Goal: Transaction & Acquisition: Purchase product/service

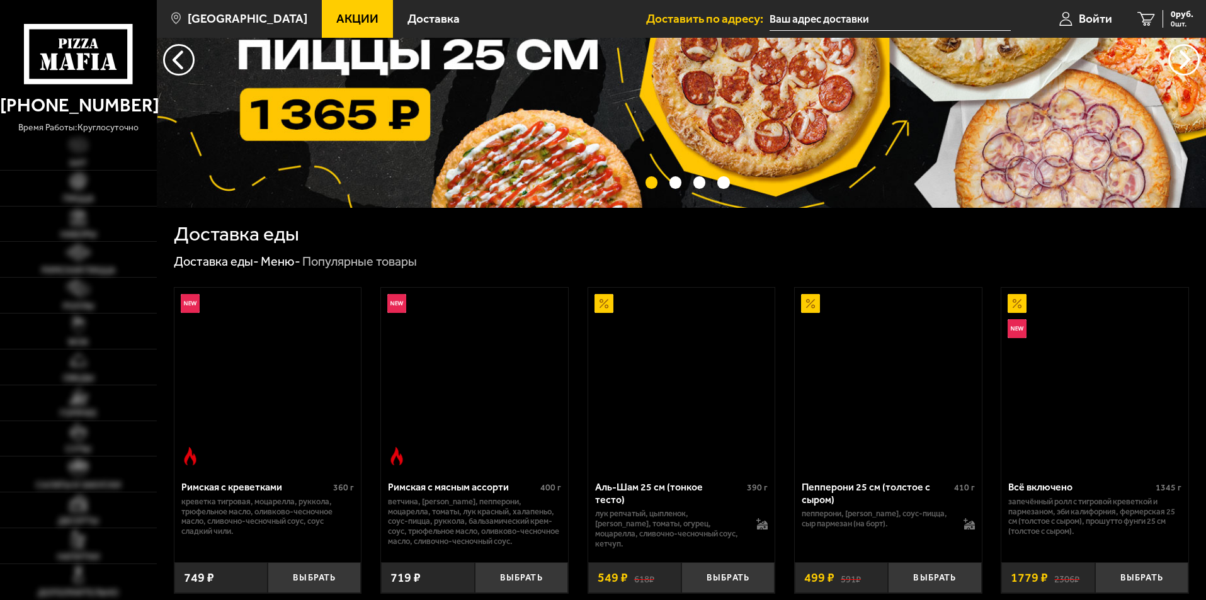
scroll to position [126, 0]
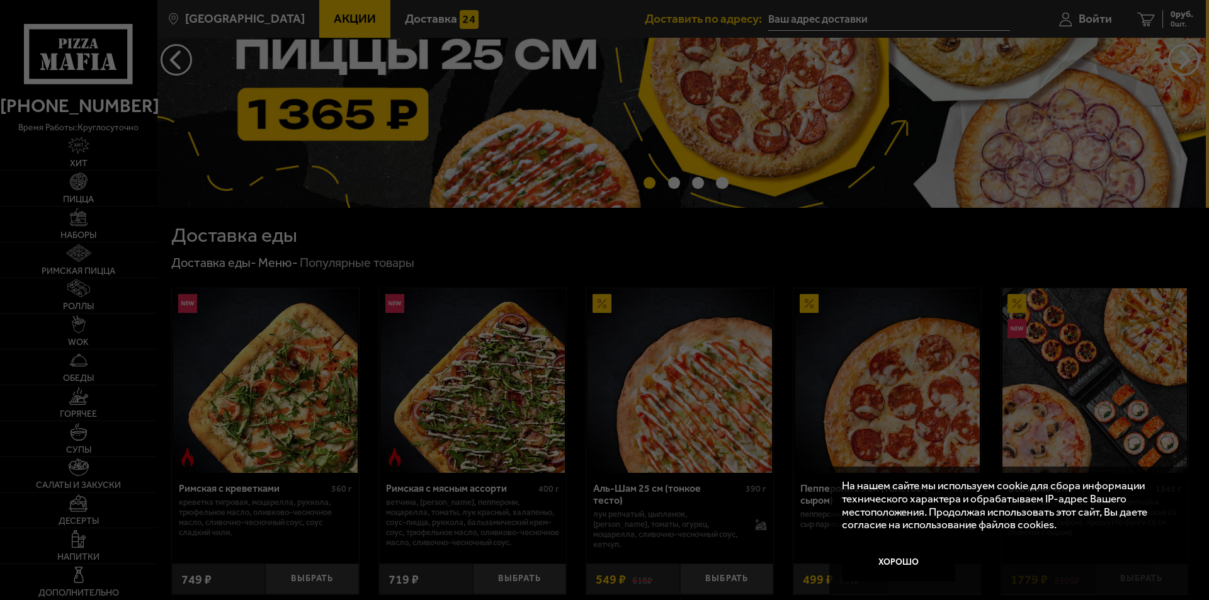
click at [1176, 230] on div at bounding box center [604, 300] width 1209 height 600
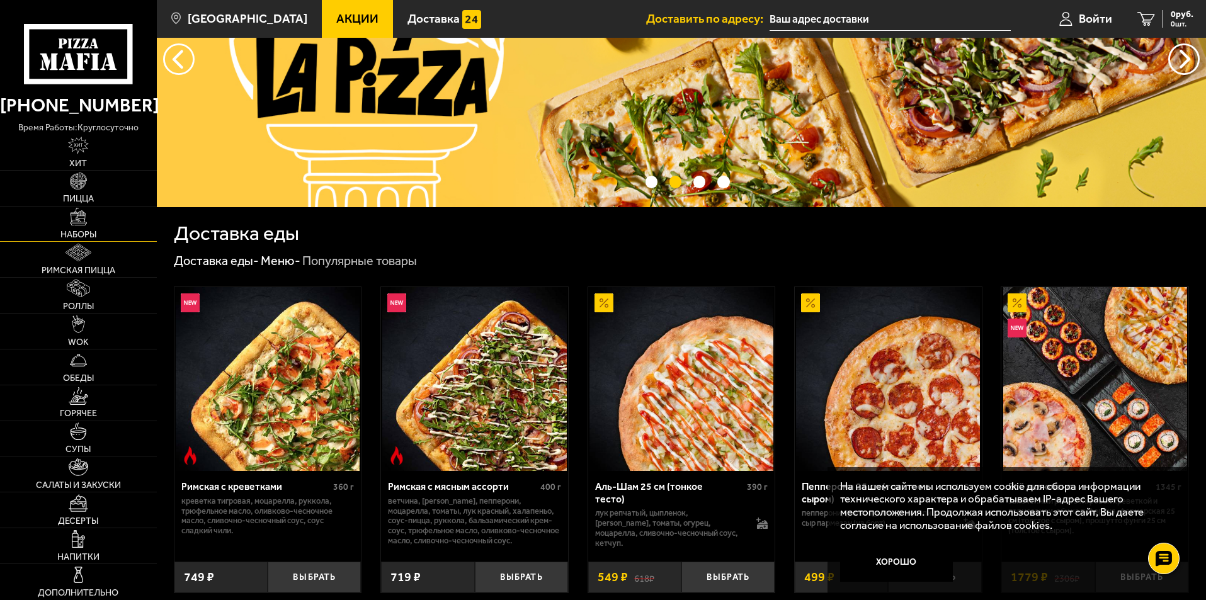
click at [78, 227] on link "Наборы" at bounding box center [78, 224] width 157 height 35
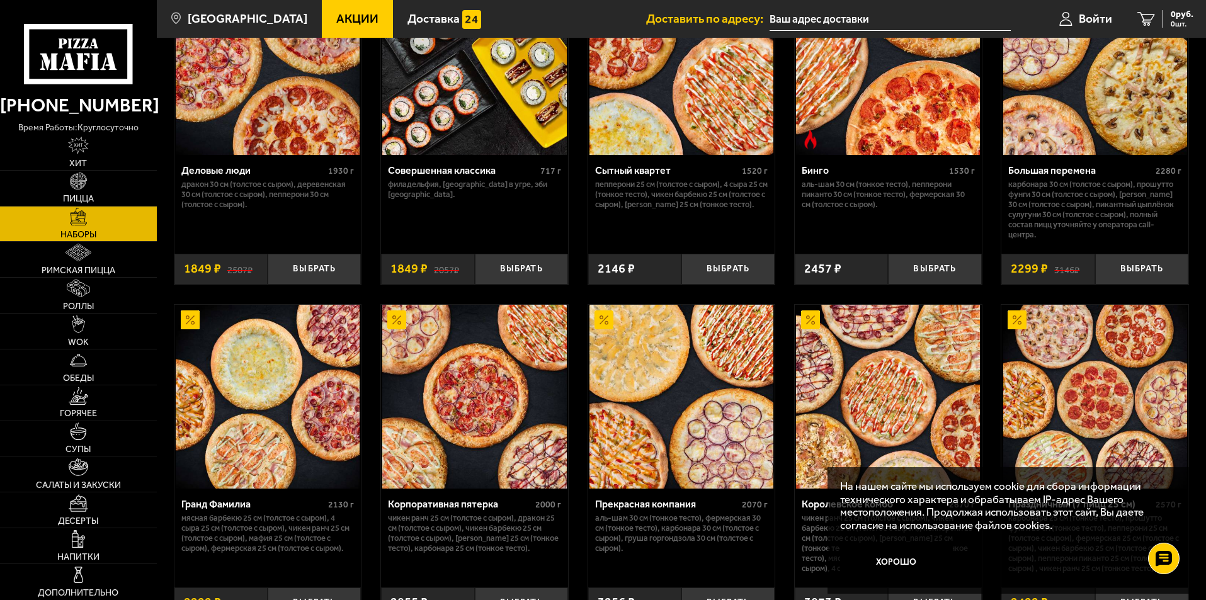
scroll to position [1260, 0]
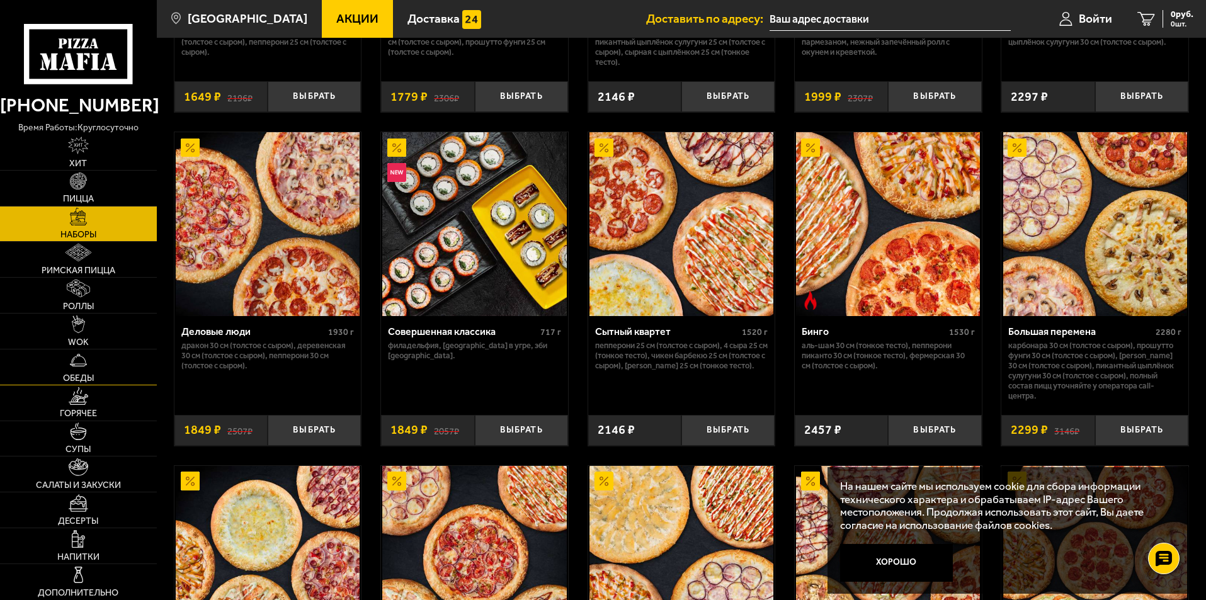
click at [83, 363] on img at bounding box center [79, 360] width 18 height 18
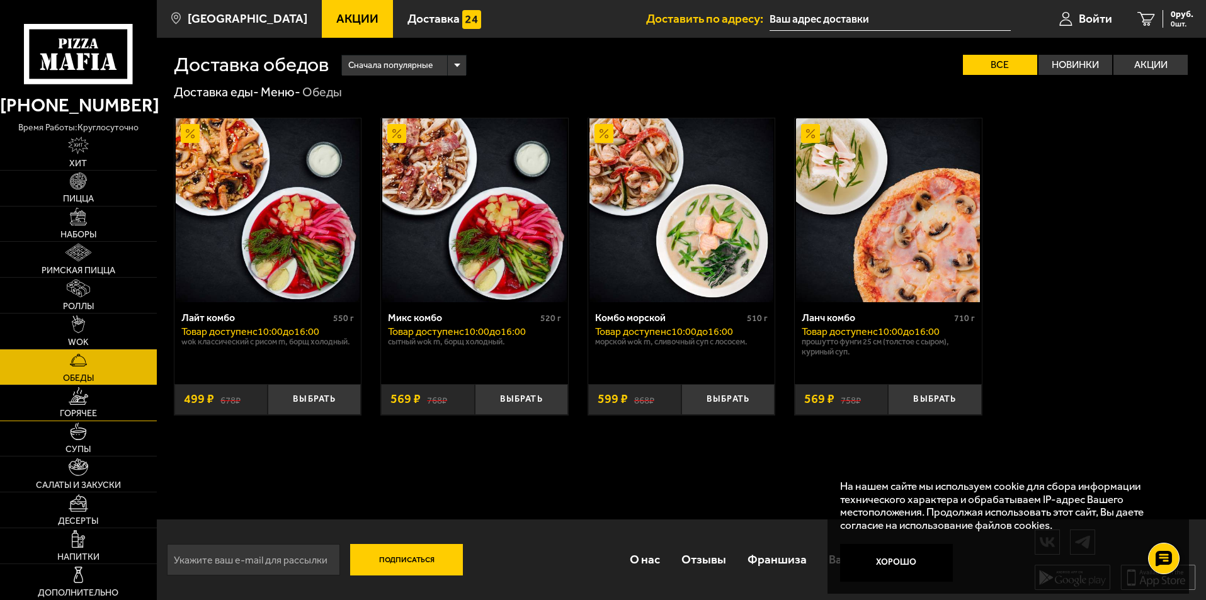
click at [76, 408] on link "Горячее" at bounding box center [78, 402] width 157 height 35
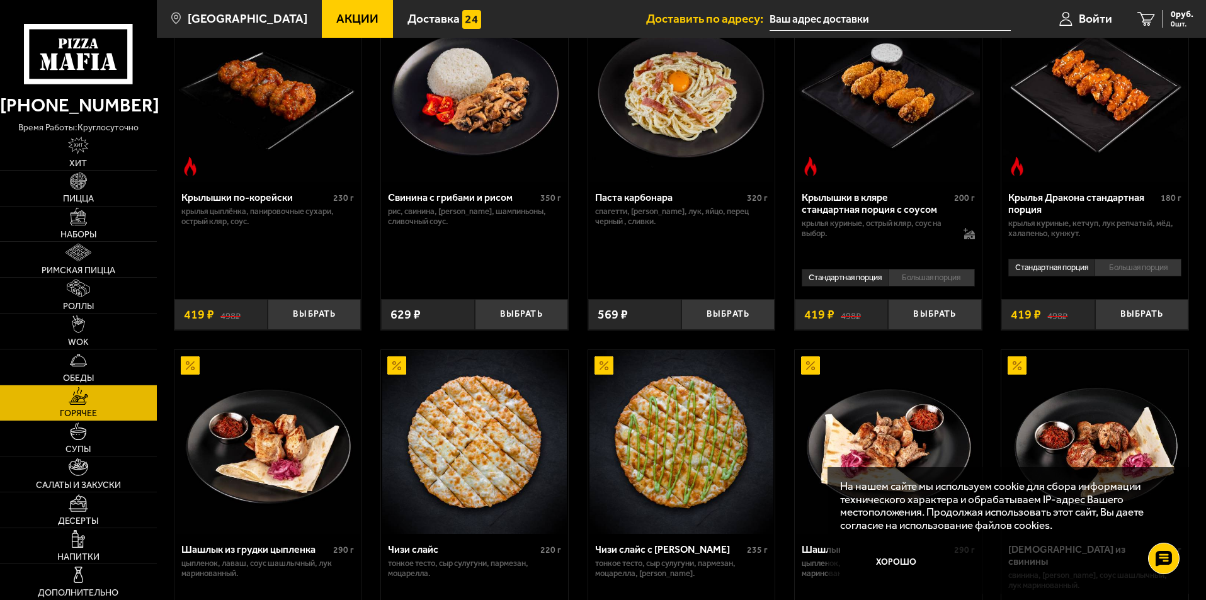
scroll to position [504, 0]
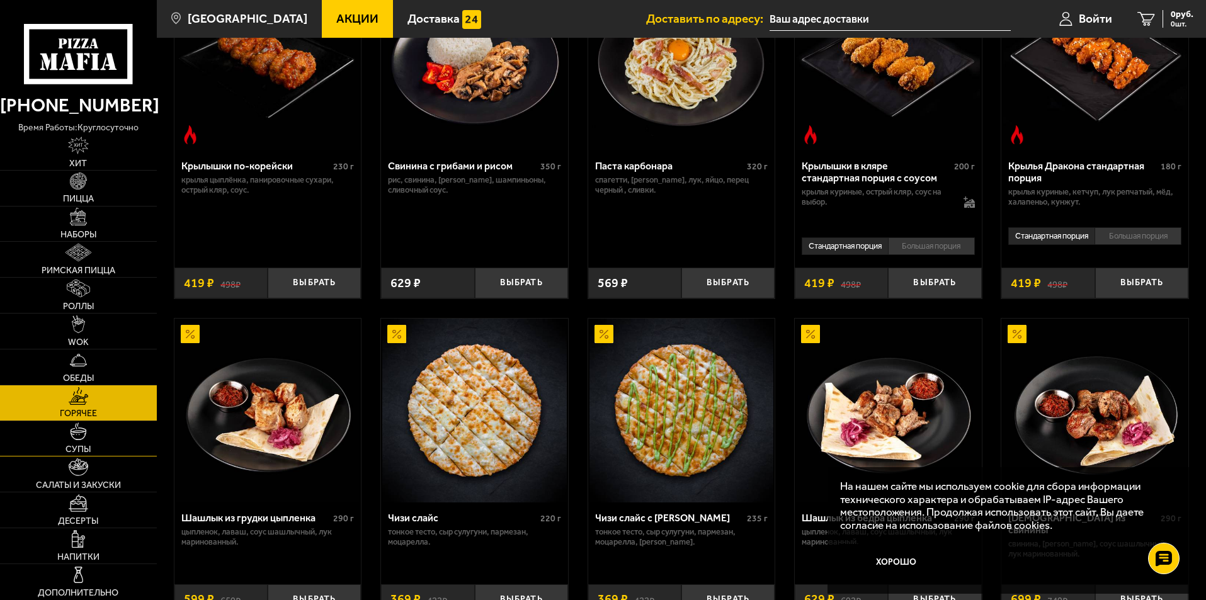
click at [80, 448] on span "Супы" at bounding box center [78, 449] width 25 height 9
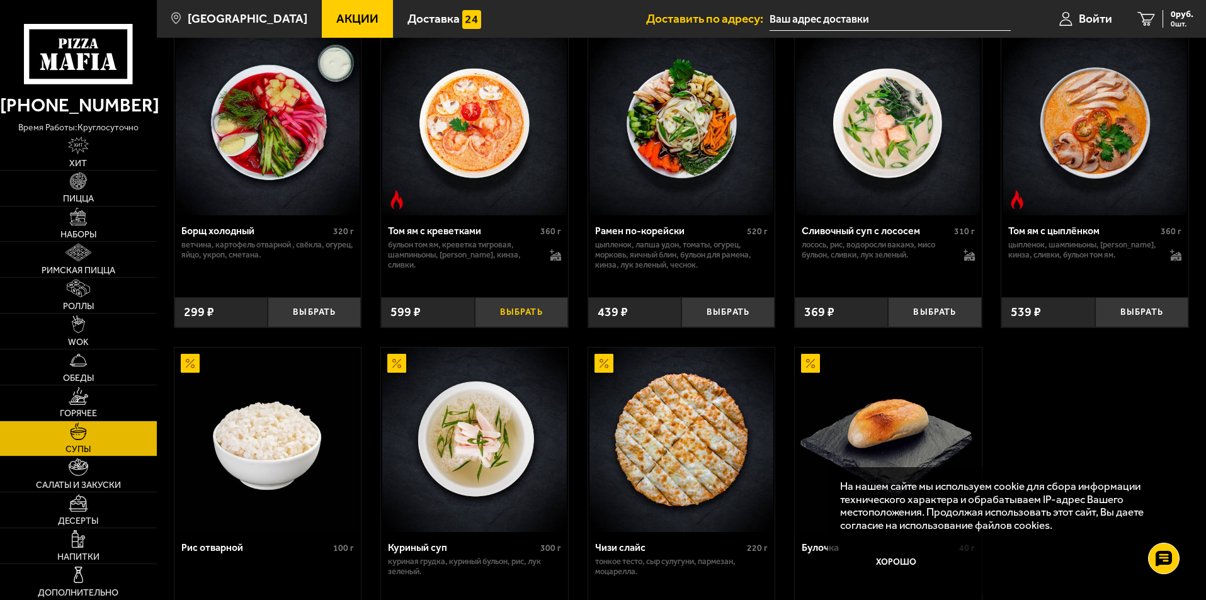
scroll to position [252, 0]
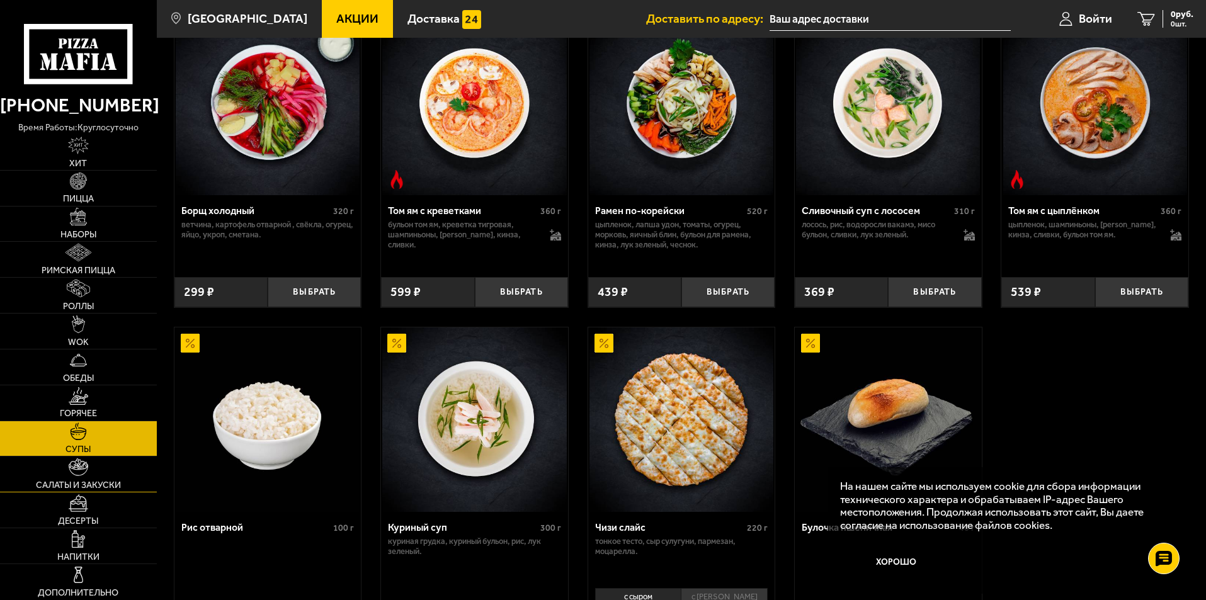
click at [77, 476] on img at bounding box center [79, 468] width 20 height 18
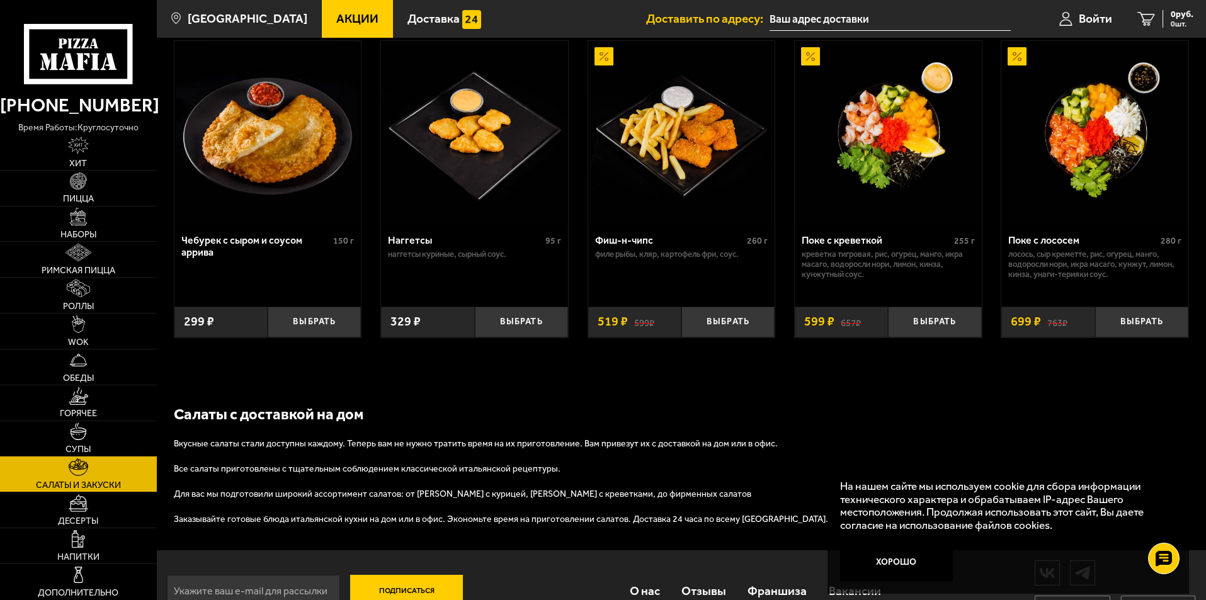
scroll to position [816, 0]
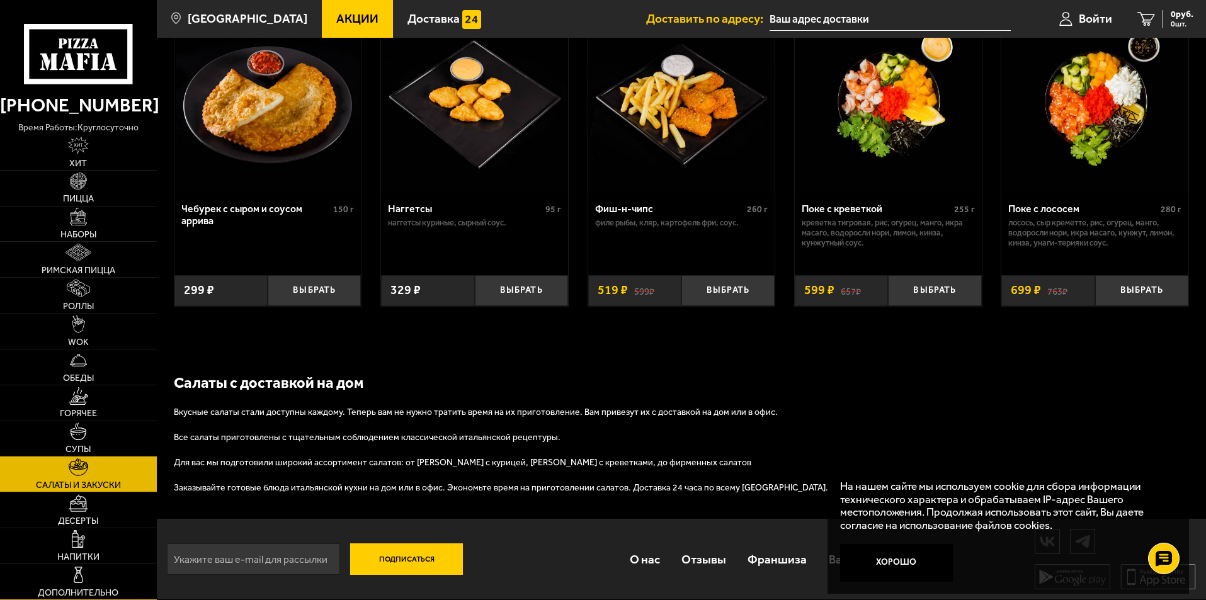
click at [78, 584] on link "Дополнительно" at bounding box center [78, 581] width 157 height 35
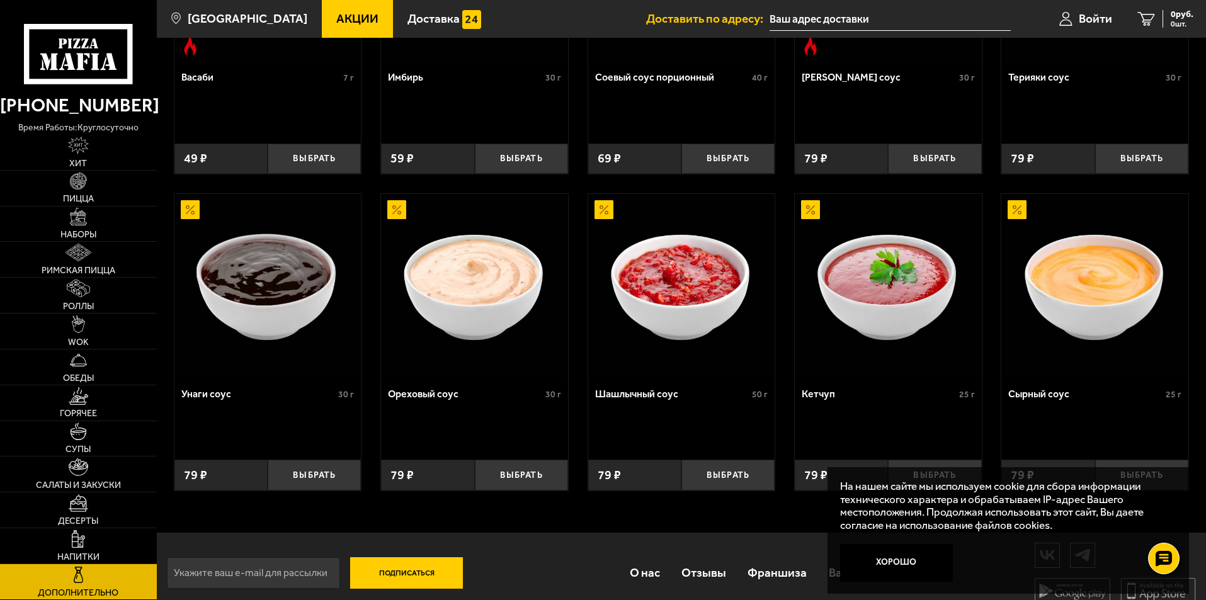
scroll to position [574, 0]
